Goal: Book appointment/travel/reservation

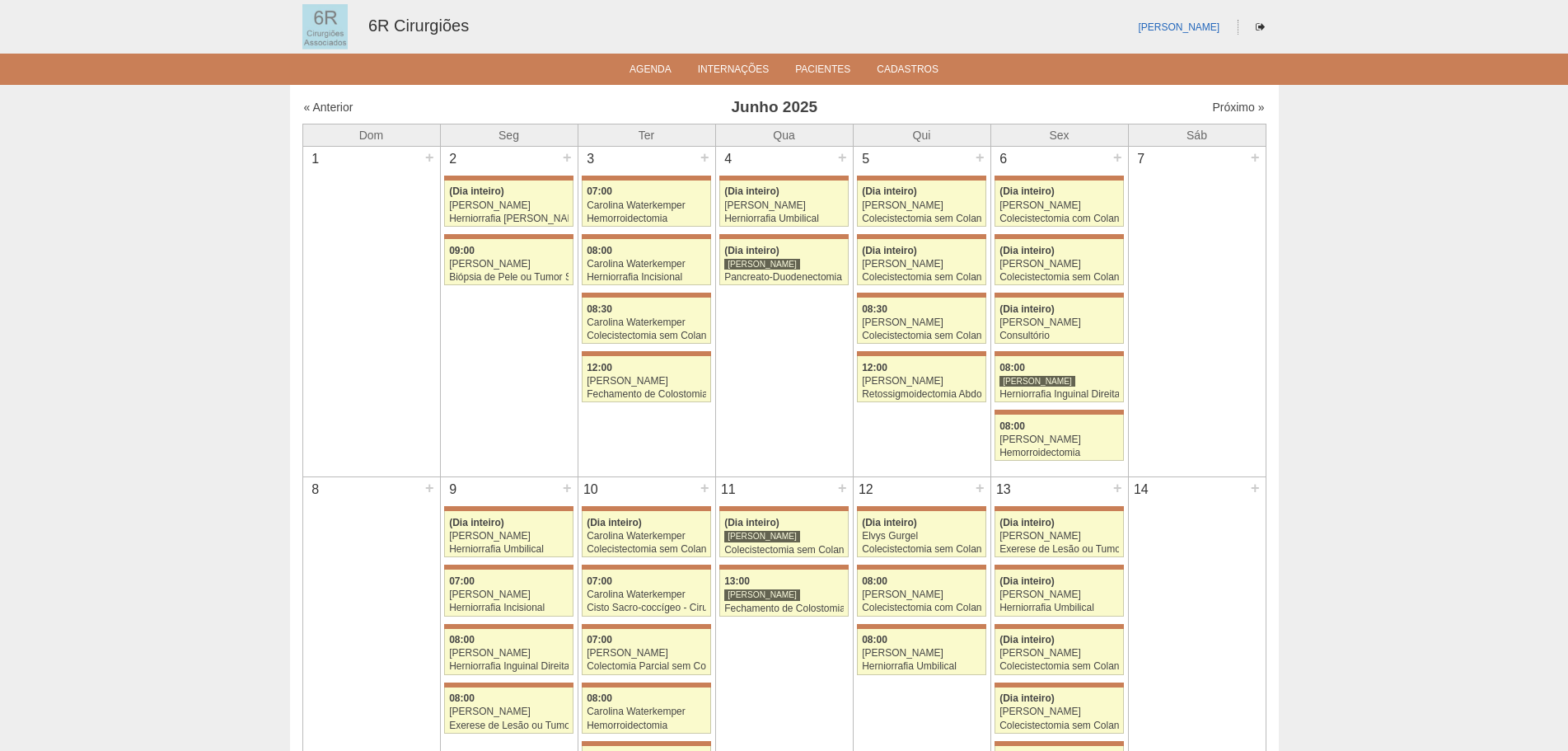
click at [1224, 116] on div "« Anterior Junho 2025 Próximo »" at bounding box center [784, 111] width 964 height 26
click at [1223, 112] on link "Próximo »" at bounding box center [1237, 106] width 52 height 13
click at [1223, 111] on link "Próximo »" at bounding box center [1237, 106] width 52 height 13
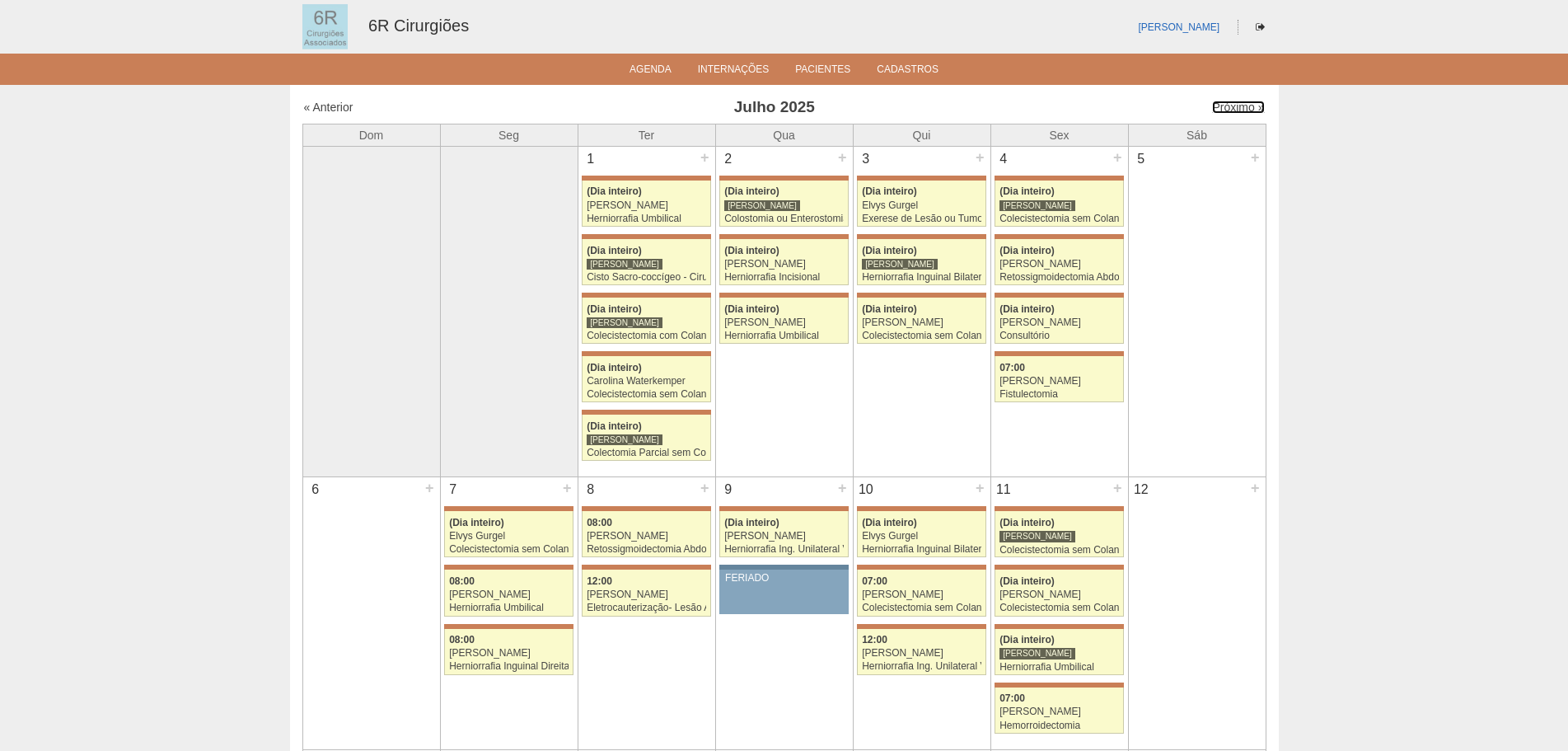
click at [1223, 111] on link "Próximo »" at bounding box center [1237, 106] width 52 height 13
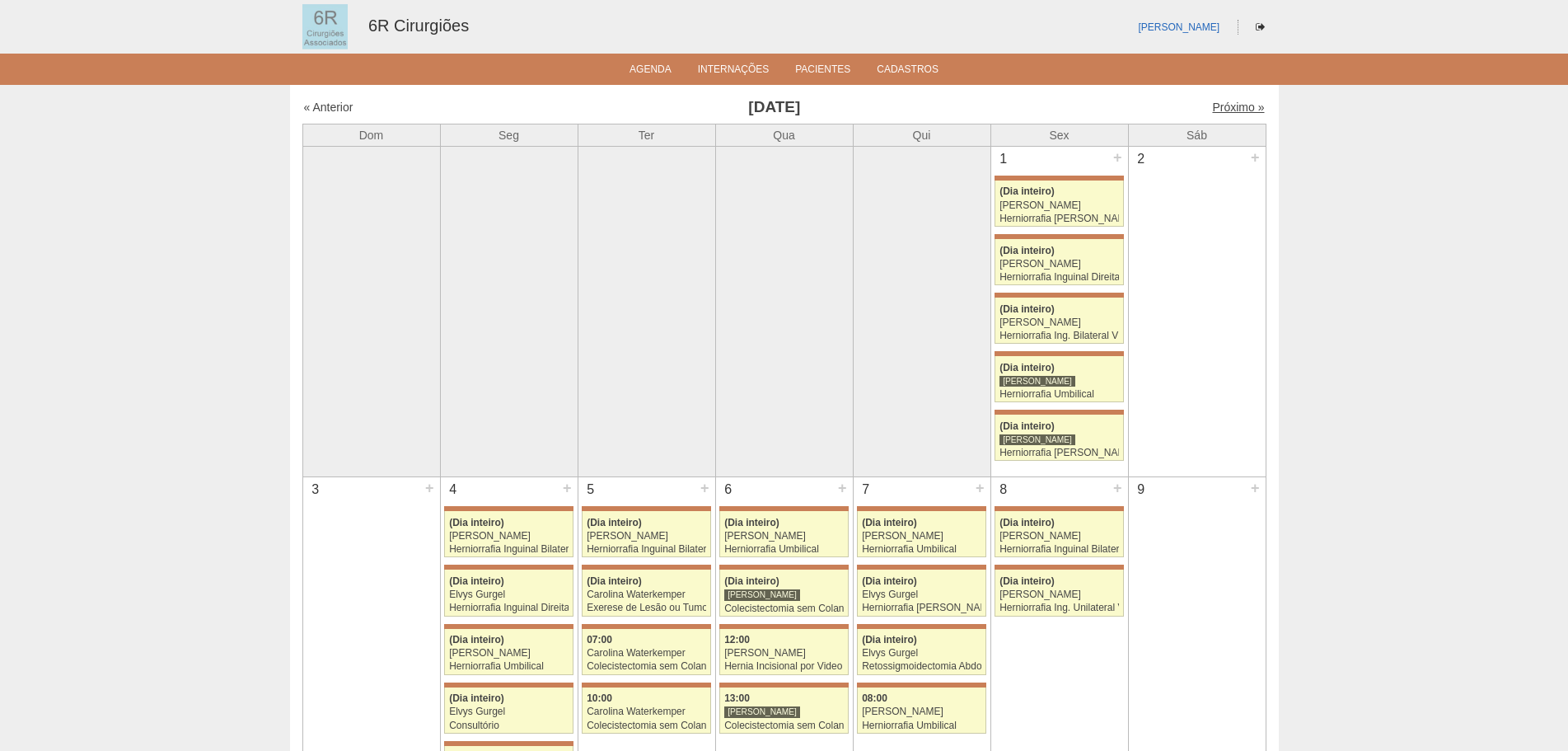
click at [1222, 102] on link "Próximo »" at bounding box center [1237, 106] width 52 height 13
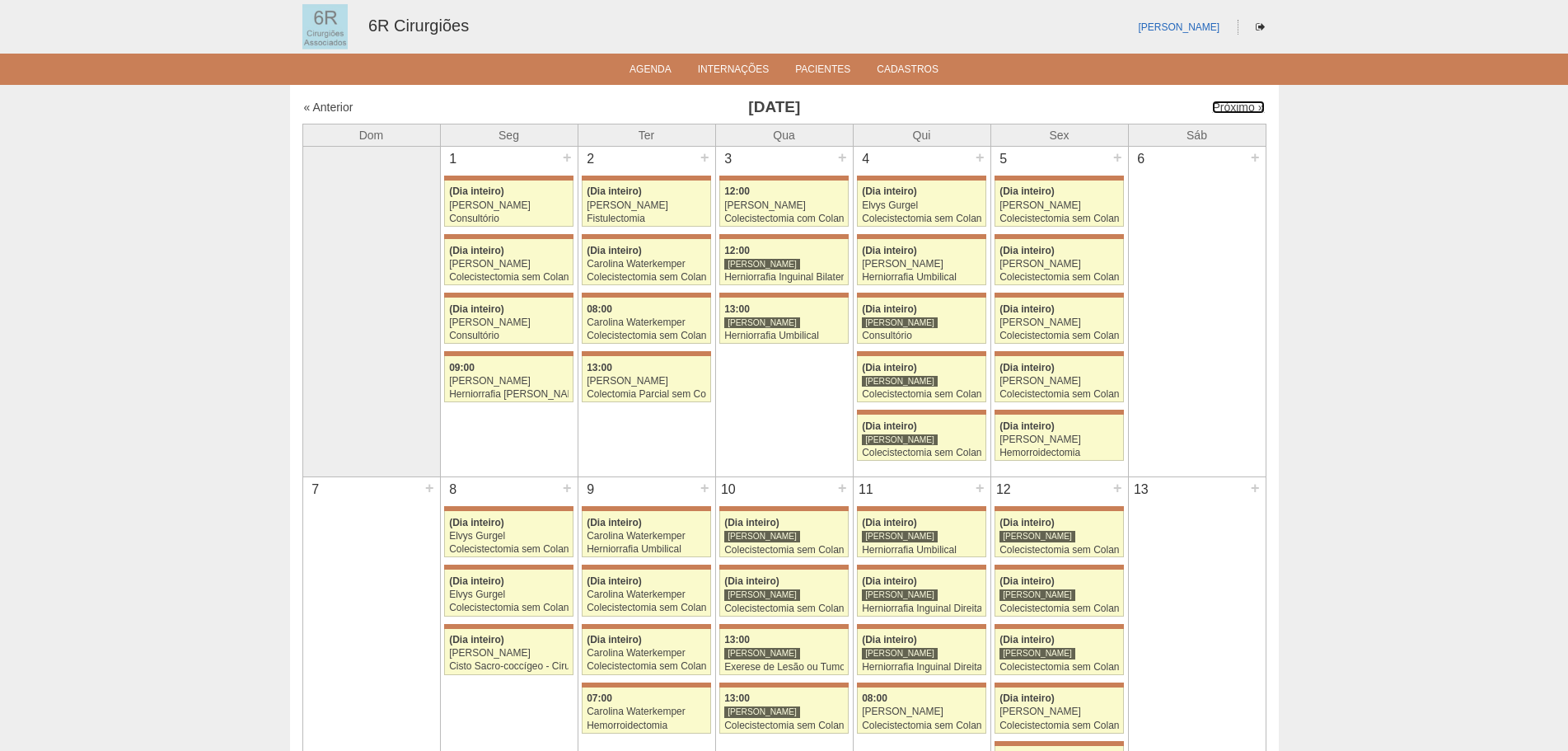
click at [1222, 104] on link "Próximo »" at bounding box center [1237, 106] width 52 height 13
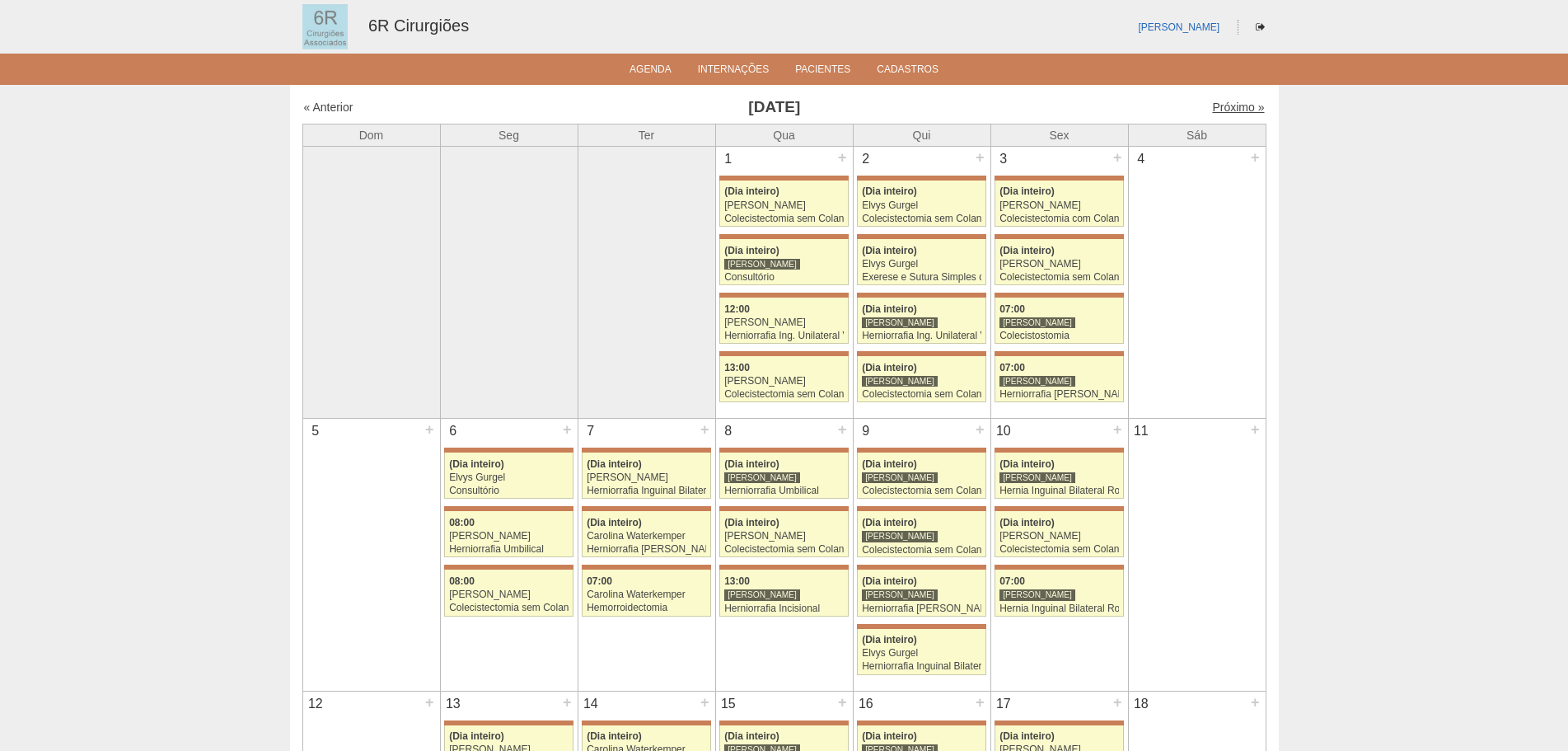
drag, startPoint x: 0, startPoint y: 0, endPoint x: 1219, endPoint y: 106, distance: 1223.6
click at [1219, 106] on link "Próximo »" at bounding box center [1237, 106] width 52 height 13
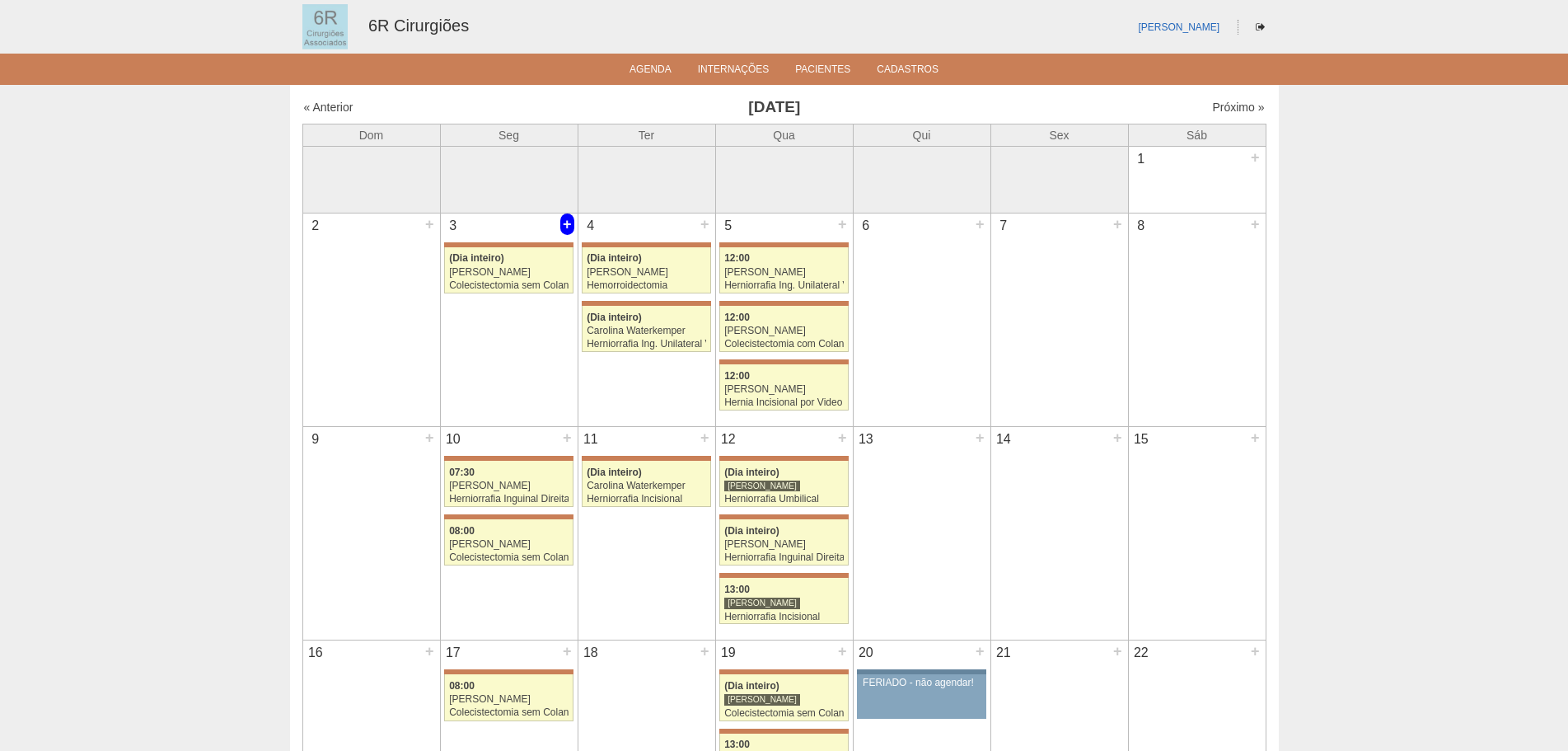
click at [564, 235] on div "+" at bounding box center [567, 224] width 14 height 21
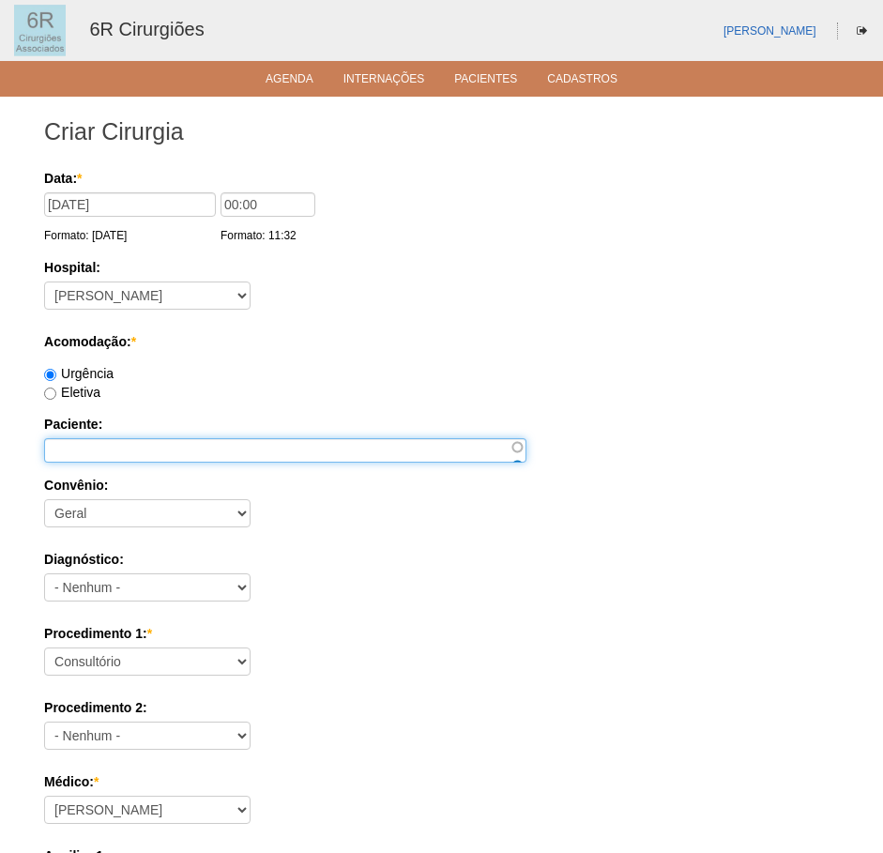
click at [139, 456] on input "Paciente:" at bounding box center [285, 450] width 482 height 24
paste input "[PERSON_NAME]"
type input "[PERSON_NAME]"
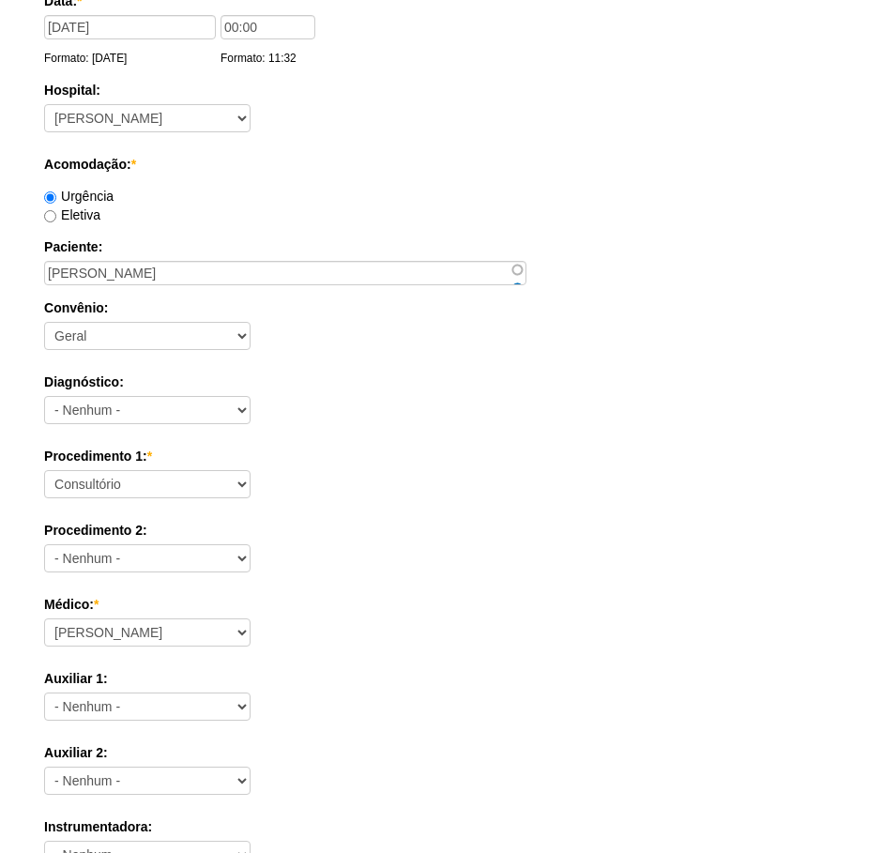
scroll to position [188, 0]
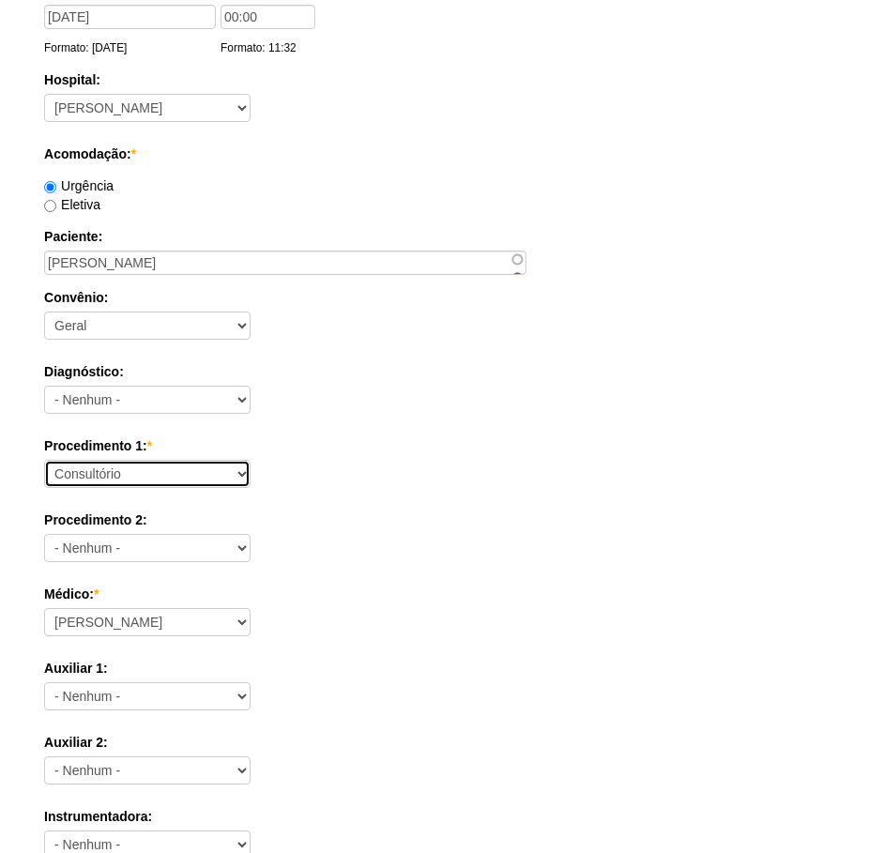
click at [149, 467] on select "Consultório Abscesso Hepático - Drenagem Abscesso perianal Amputação Abdômino P…" at bounding box center [147, 474] width 206 height 28
select select "66619"
click at [44, 460] on select "Consultório Abscesso Hepático - Drenagem Abscesso perianal Amputação Abdômino P…" at bounding box center [147, 474] width 206 height 28
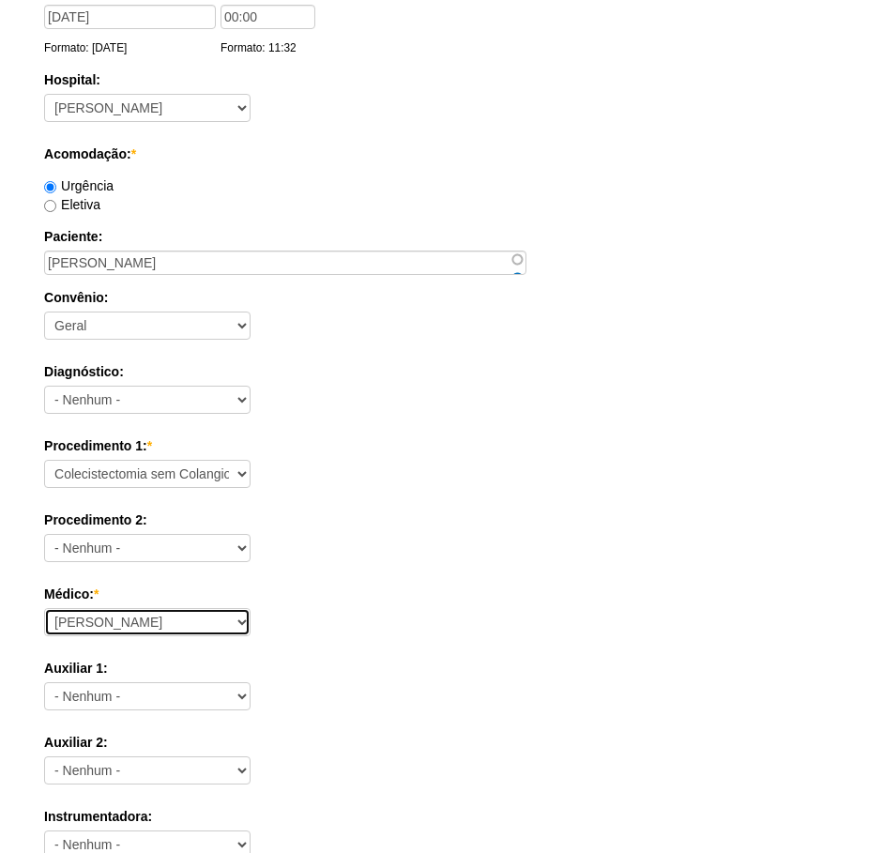
click at [236, 624] on select "Aline Zanon Bariatricas Bruno Bulisani Bruno Oliveira Carolina Waterkemper Elvy…" at bounding box center [147, 622] width 206 height 28
select select "70"
click at [44, 608] on select "Aline Zanon Bariatricas Bruno Bulisani Bruno Oliveira Carolina Waterkemper Elvy…" at bounding box center [147, 622] width 206 height 28
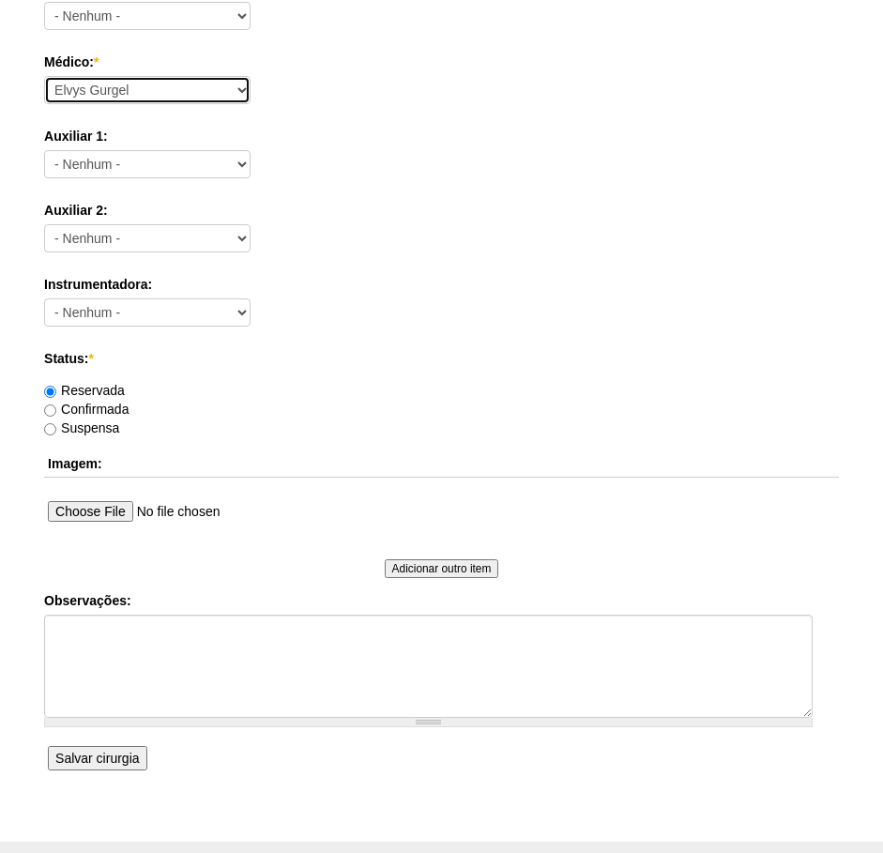
scroll to position [751, 0]
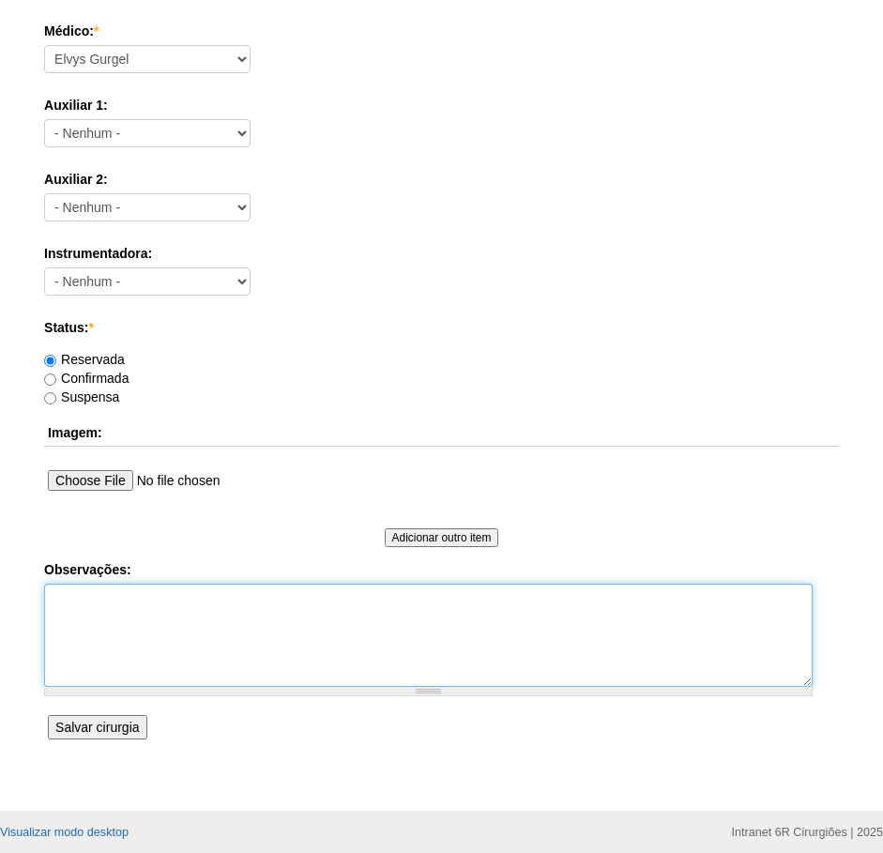
click at [213, 633] on textarea "Observações:" at bounding box center [428, 635] width 769 height 103
click at [221, 629] on textarea "DN: 25/11/200 TEL : 11 951525264" at bounding box center [428, 635] width 769 height 103
type textarea "DN: 25/11/200 TEL : 11 951525264 11 951964878"
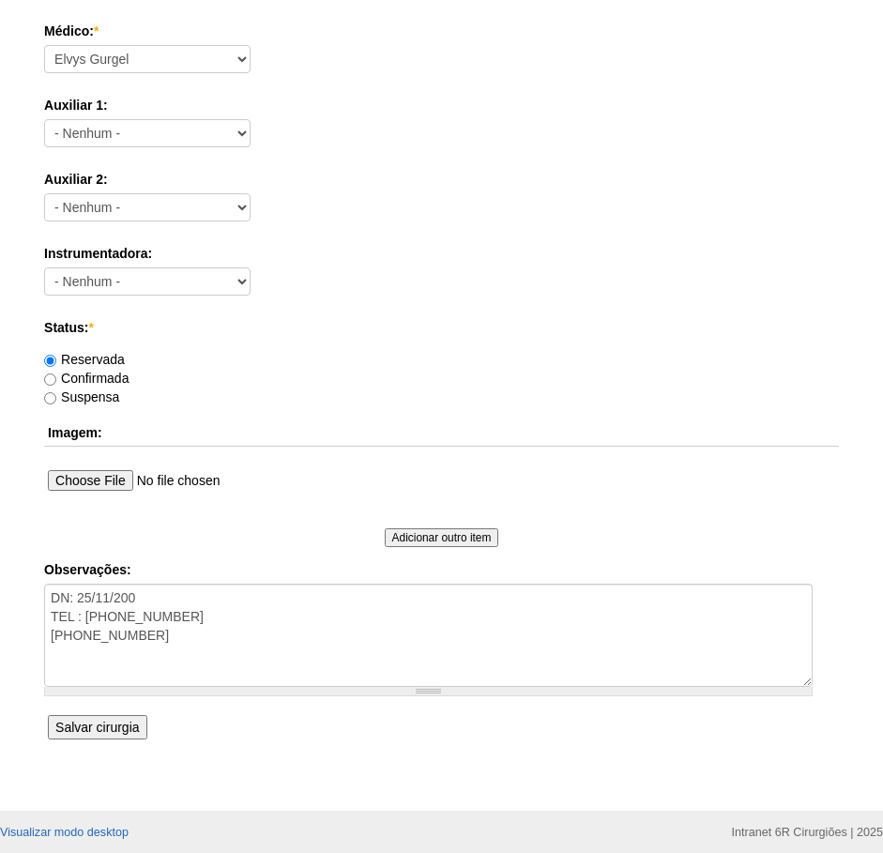
click at [124, 723] on input "Salvar cirurgia" at bounding box center [97, 727] width 99 height 24
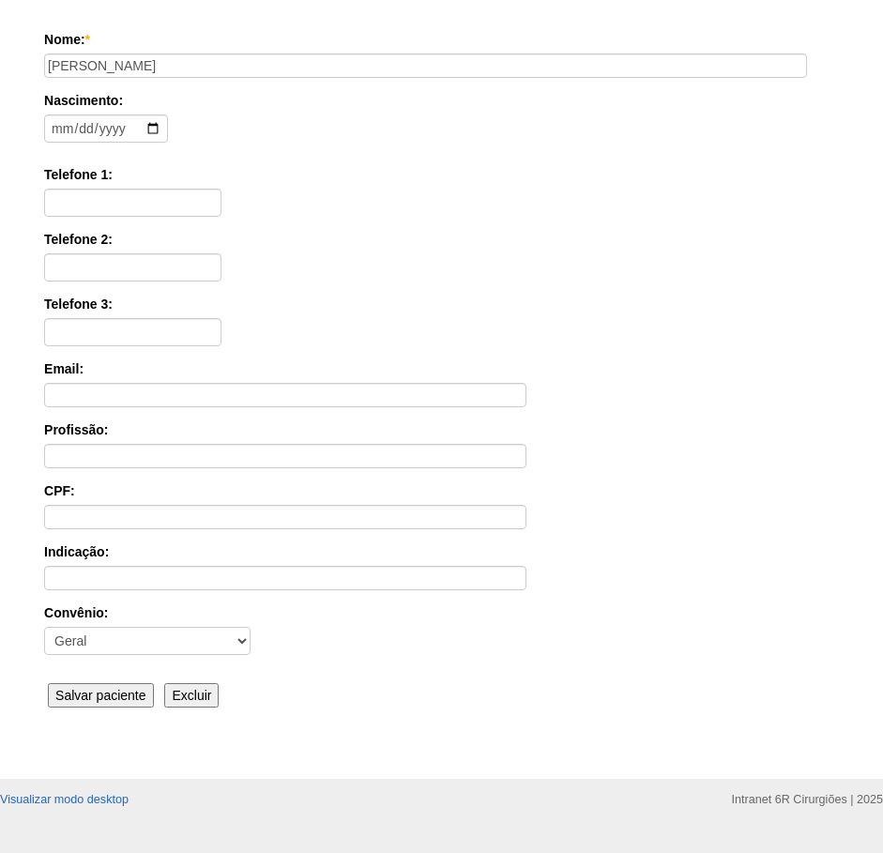
scroll to position [293, 0]
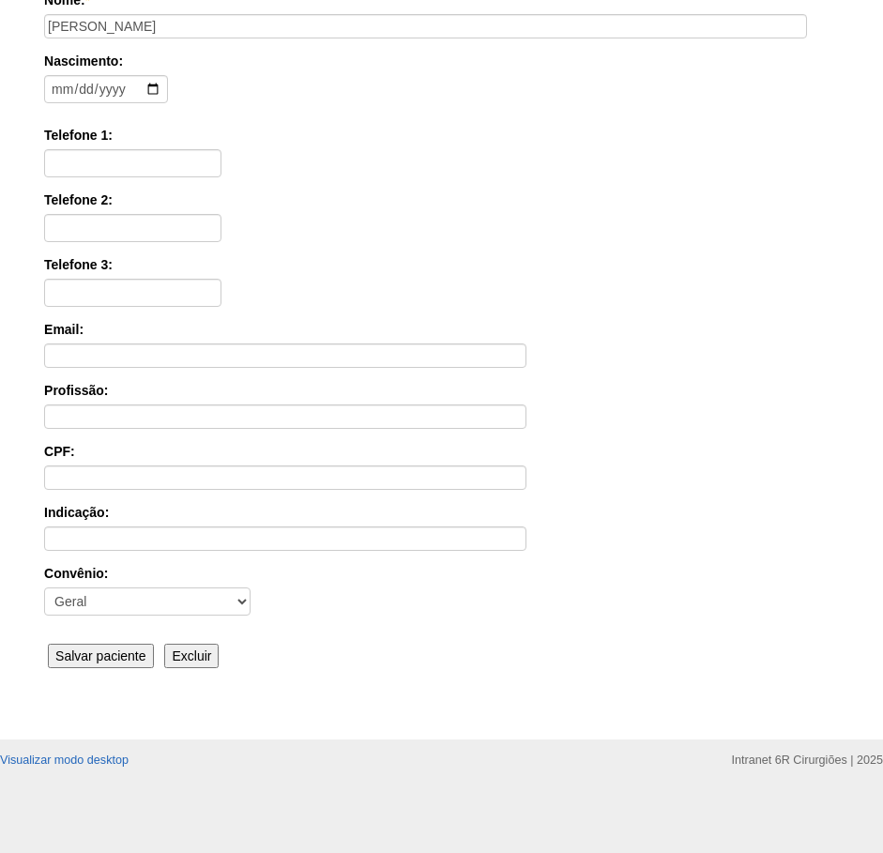
click at [99, 648] on input "Salvar paciente" at bounding box center [101, 656] width 106 height 24
